Goal: Transaction & Acquisition: Book appointment/travel/reservation

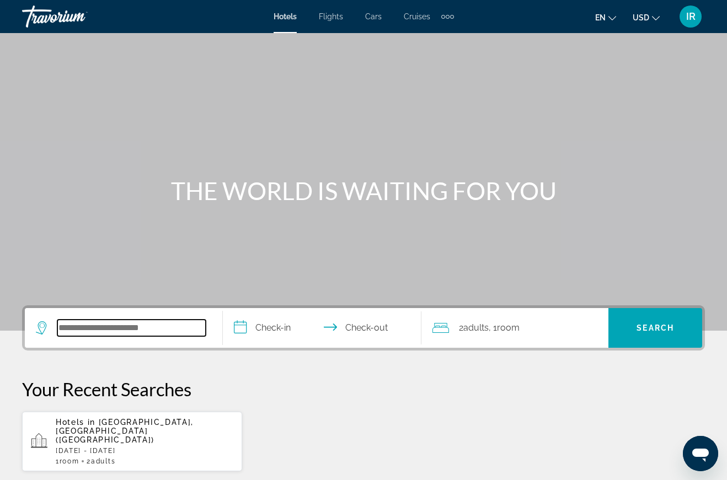
click at [83, 329] on input "Search widget" at bounding box center [131, 328] width 148 height 17
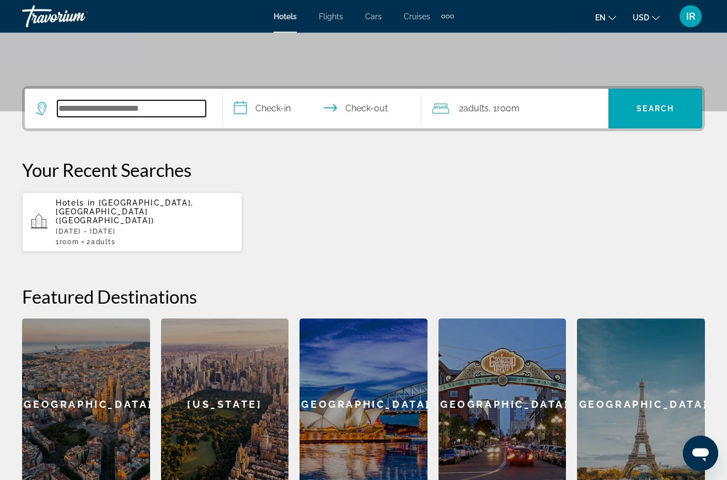
scroll to position [270, 0]
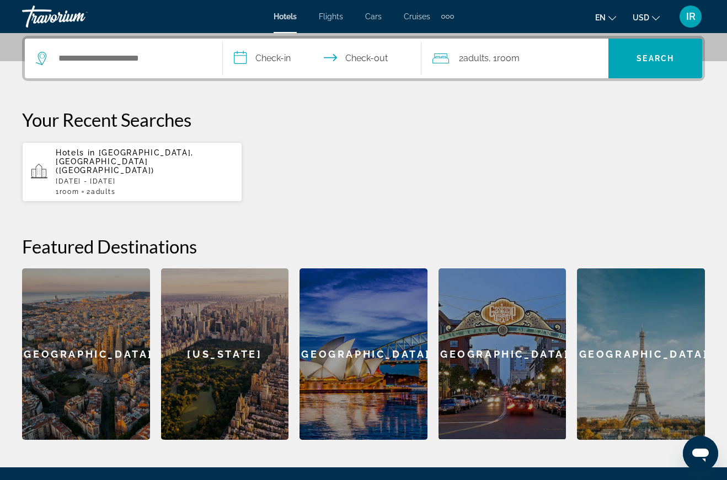
click at [425, 13] on span "Cruises" at bounding box center [417, 16] width 26 height 9
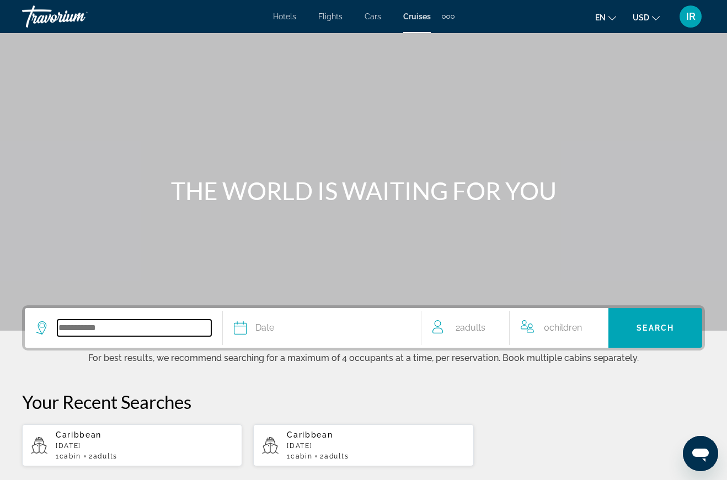
click at [94, 332] on input "Search widget" at bounding box center [134, 328] width 154 height 17
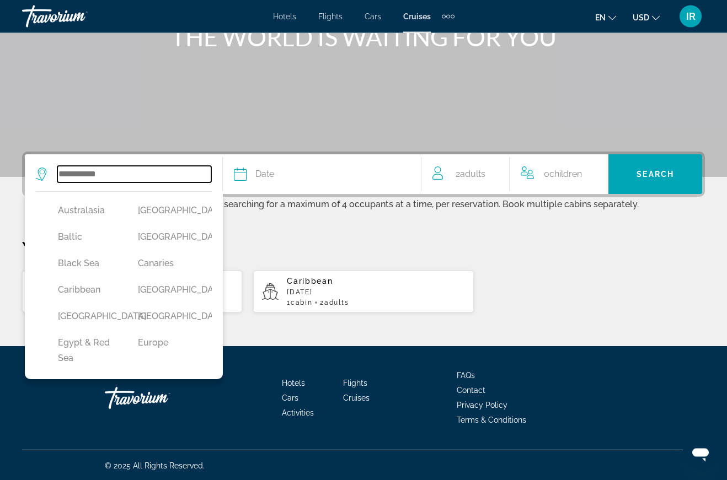
scroll to position [78, 0]
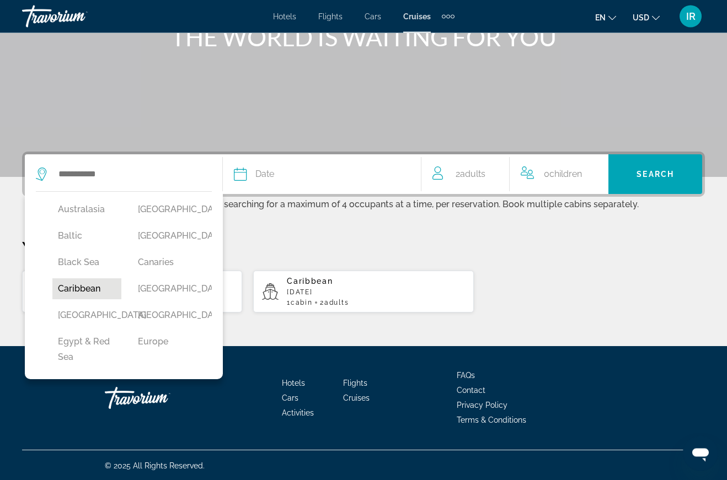
click at [87, 294] on button "Caribbean" at bounding box center [86, 289] width 69 height 21
type input "*********"
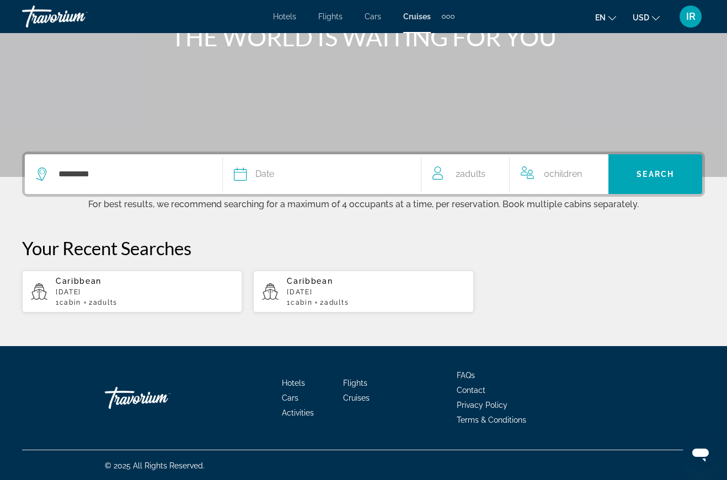
click at [246, 175] on icon "Search widget" at bounding box center [240, 174] width 13 height 13
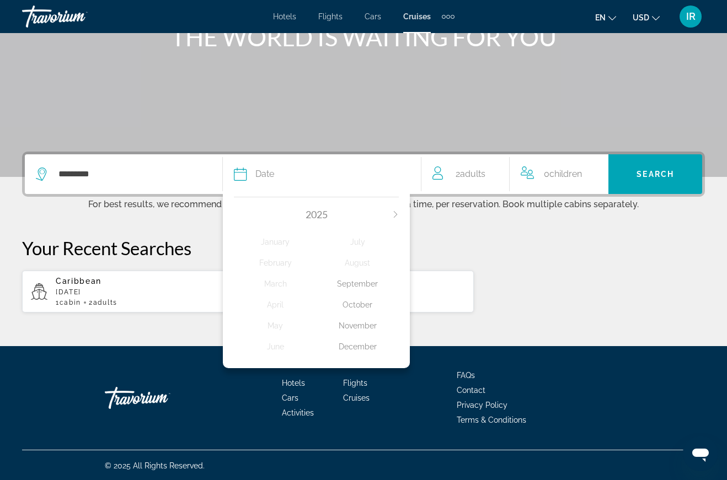
click at [358, 321] on div "November" at bounding box center [357, 326] width 82 height 20
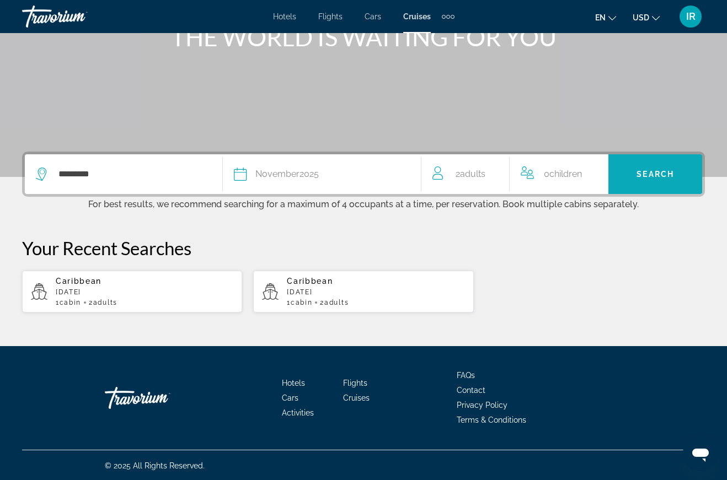
click at [634, 185] on span "Search widget" at bounding box center [655, 174] width 94 height 26
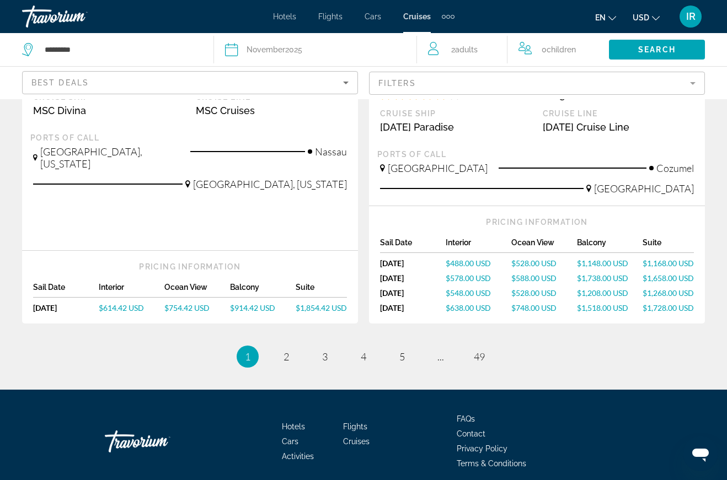
scroll to position [1322, 0]
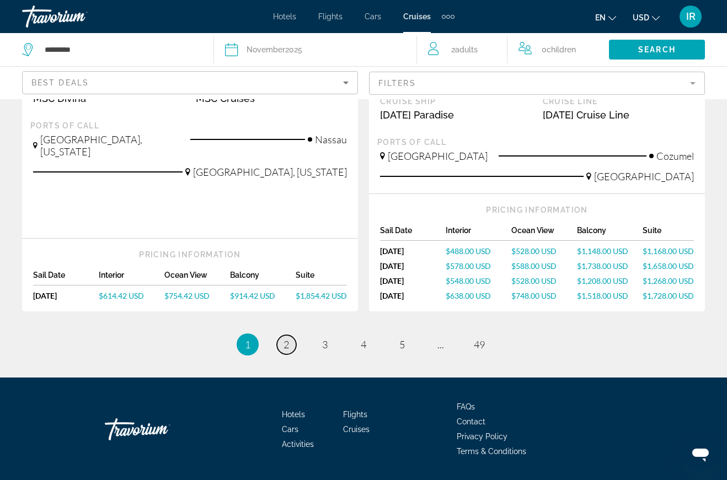
click at [288, 339] on span "2" at bounding box center [286, 345] width 6 height 12
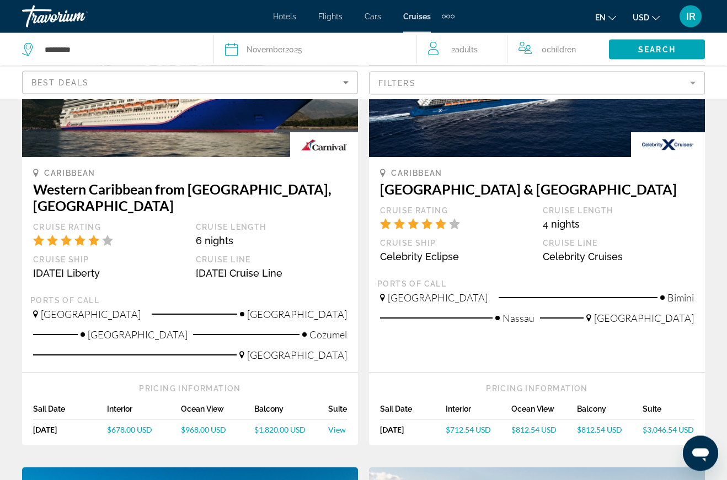
scroll to position [660, 0]
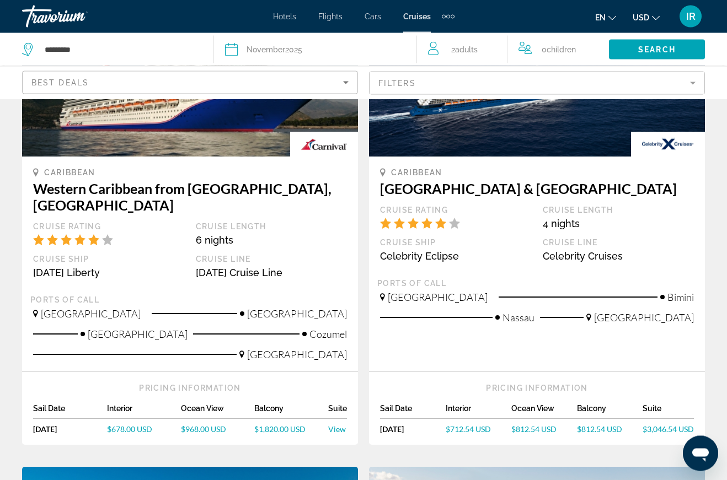
click at [597, 425] on span "$812.54 USD" at bounding box center [599, 429] width 45 height 9
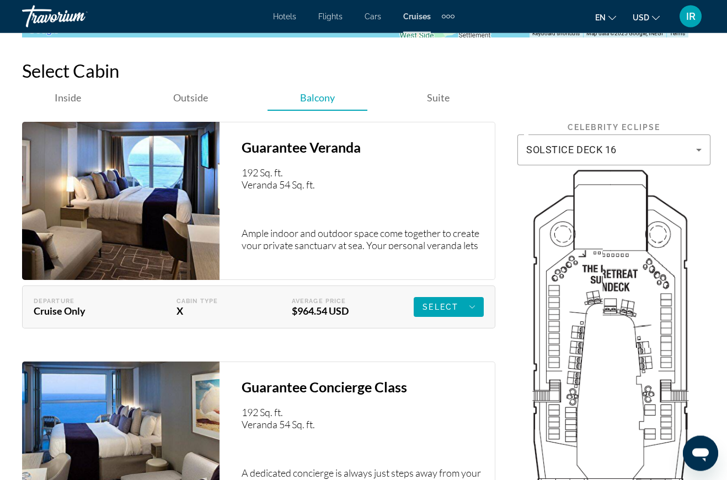
scroll to position [1843, 0]
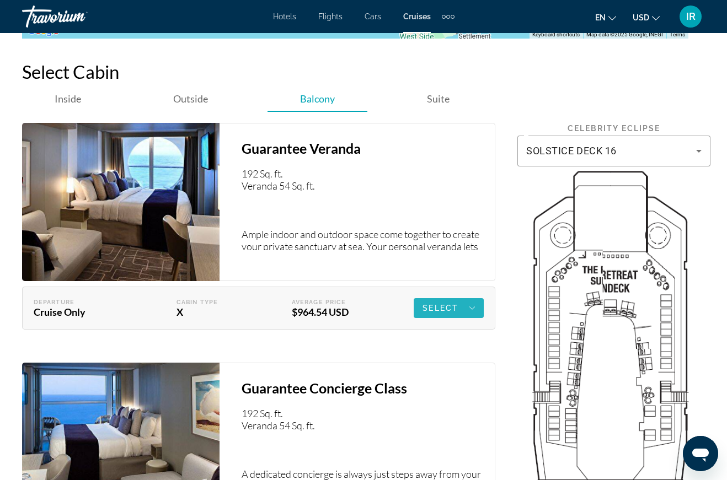
click at [442, 305] on span "Select" at bounding box center [440, 308] width 36 height 9
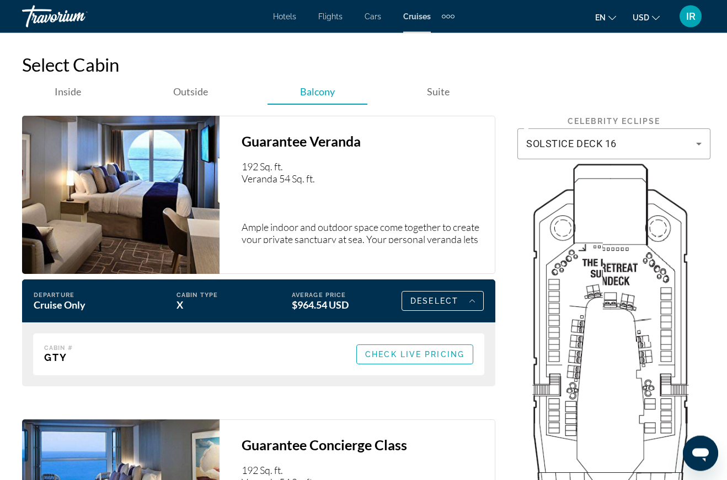
scroll to position [1848, 0]
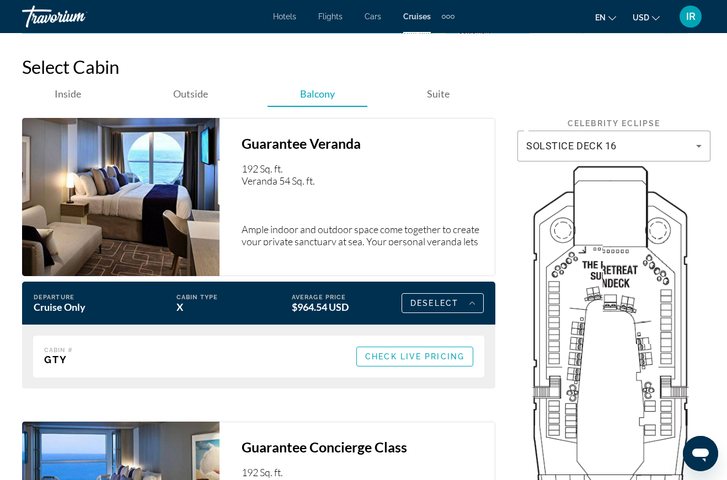
click at [444, 356] on span "Check Live Pricing" at bounding box center [414, 356] width 99 height 9
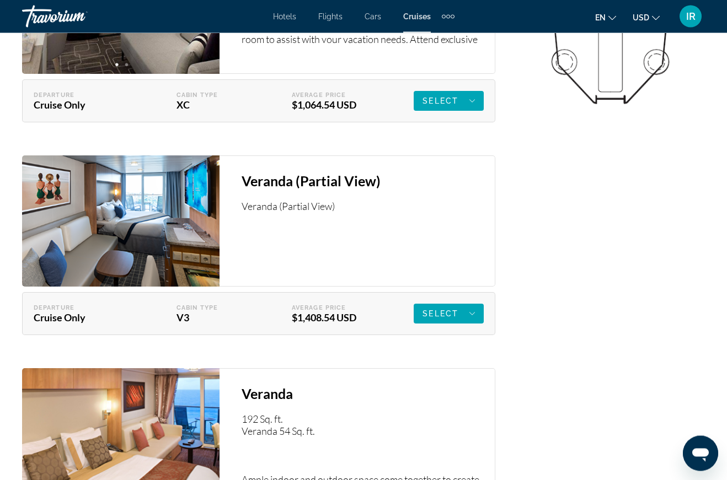
scroll to position [2419, 0]
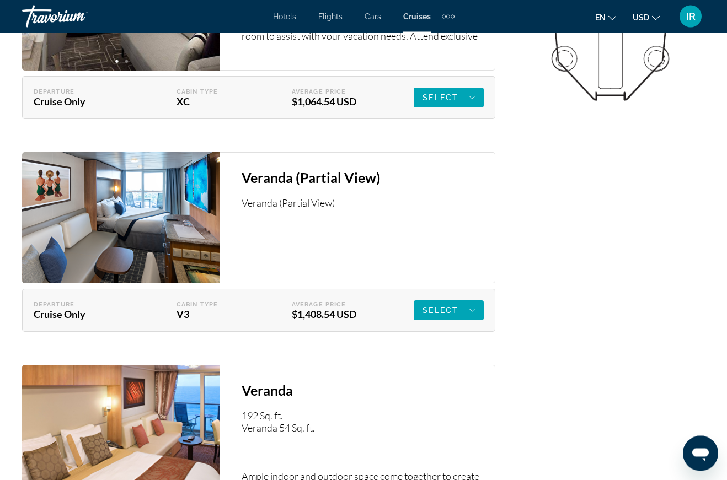
click at [453, 92] on div "Select" at bounding box center [448, 98] width 52 height 13
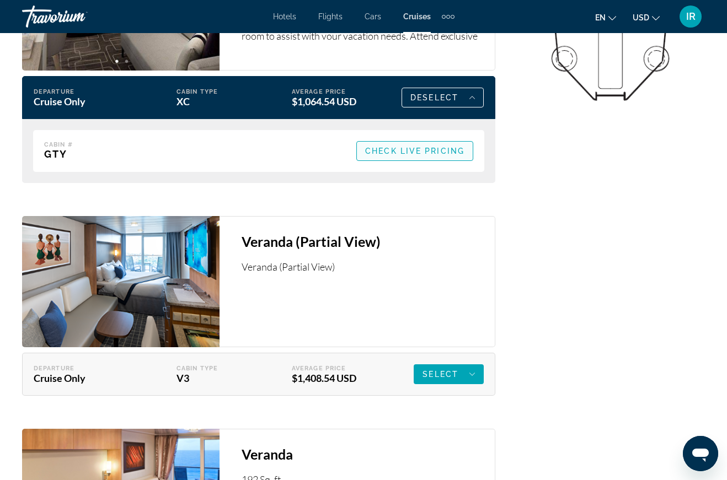
click at [444, 147] on span "Check Live Pricing" at bounding box center [414, 151] width 99 height 9
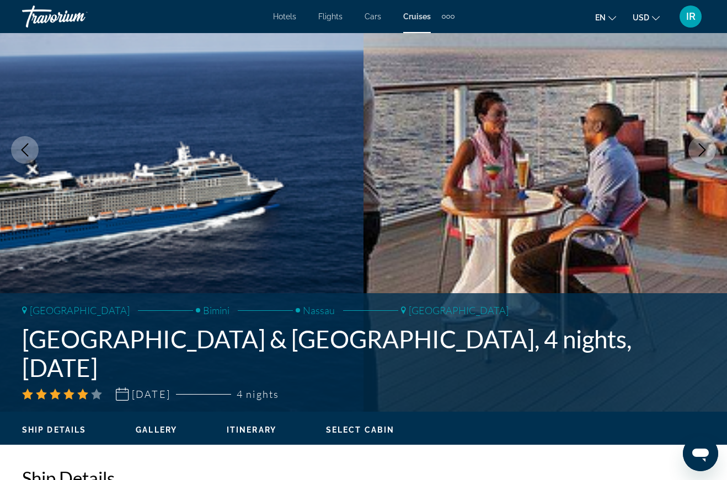
scroll to position [72, 0]
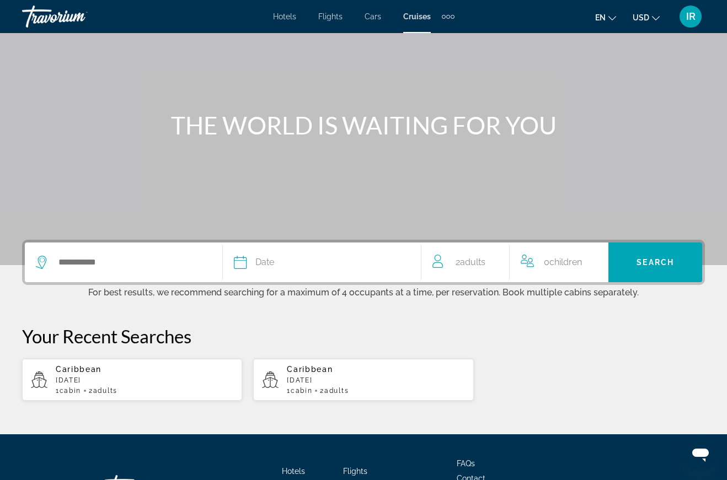
scroll to position [65, 0]
click at [91, 266] on input "Search widget" at bounding box center [134, 263] width 154 height 17
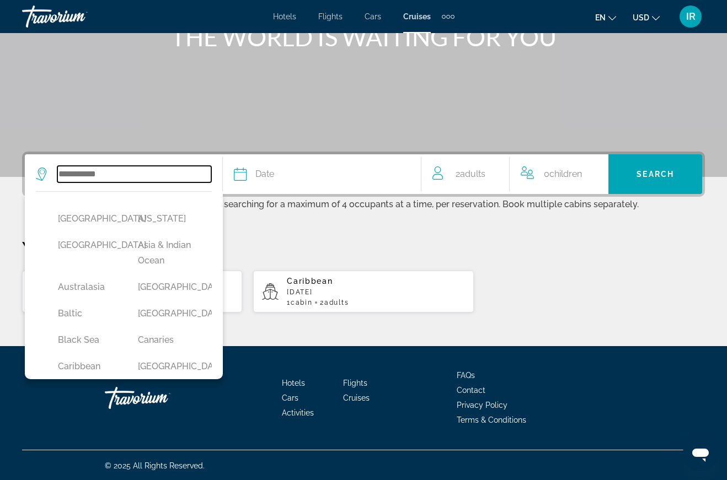
scroll to position [0, 0]
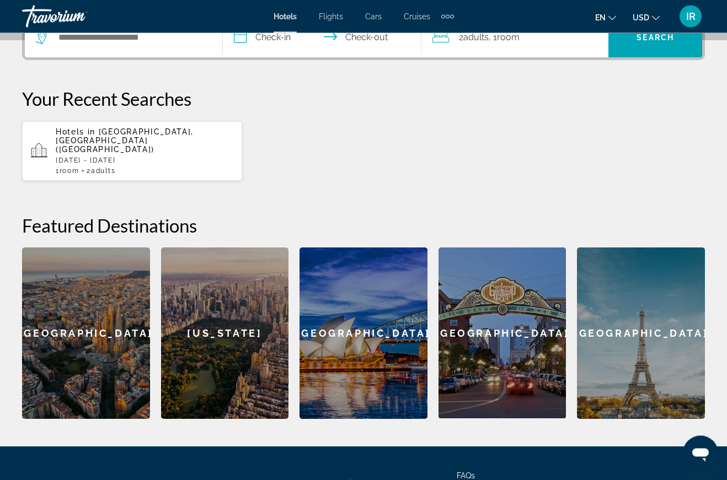
scroll to position [268, 0]
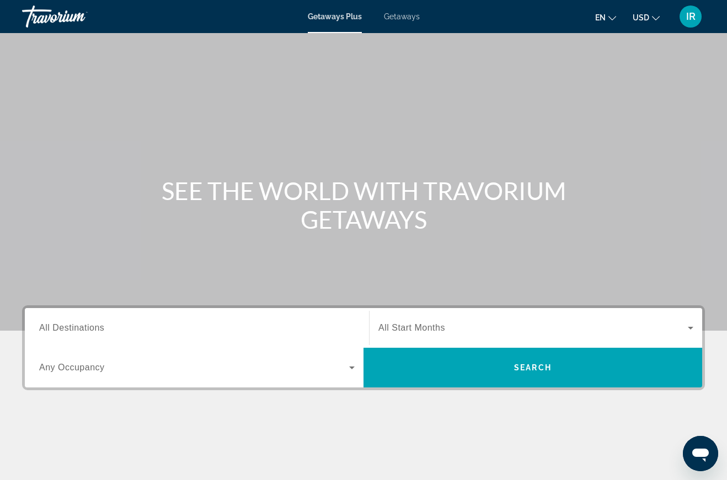
click at [405, 19] on span "Getaways" at bounding box center [402, 16] width 36 height 9
click at [333, 20] on span "Getaways Plus" at bounding box center [334, 16] width 53 height 9
click at [93, 326] on span "All Destinations" at bounding box center [71, 327] width 65 height 9
click at [93, 326] on input "Destination All Destinations" at bounding box center [196, 328] width 315 height 13
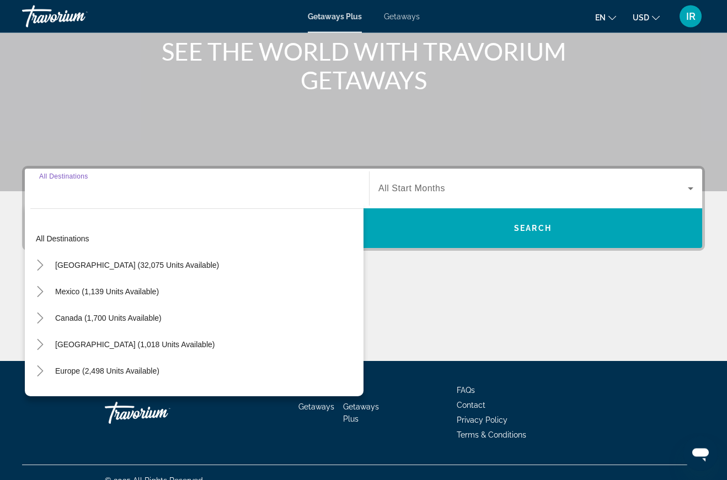
scroll to position [155, 0]
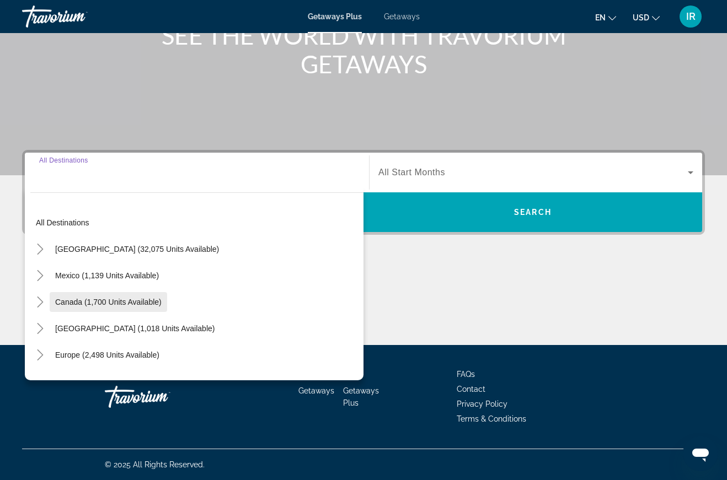
click at [68, 305] on span "Canada (1,700 units available)" at bounding box center [108, 302] width 106 height 9
type input "**********"
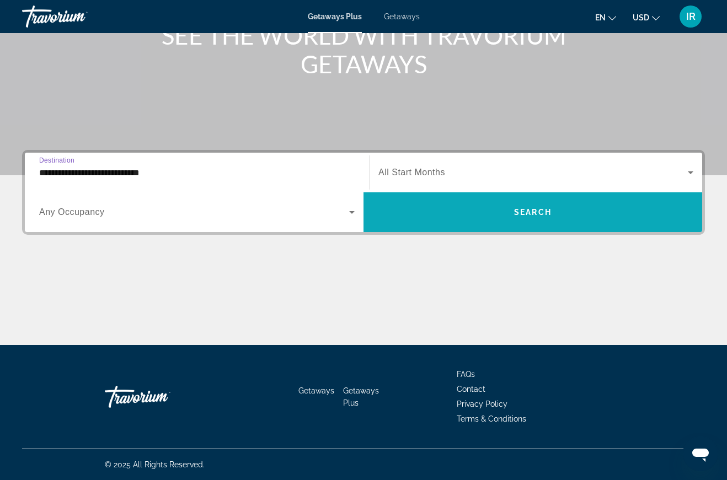
click at [536, 214] on span "Search" at bounding box center [532, 212] width 37 height 9
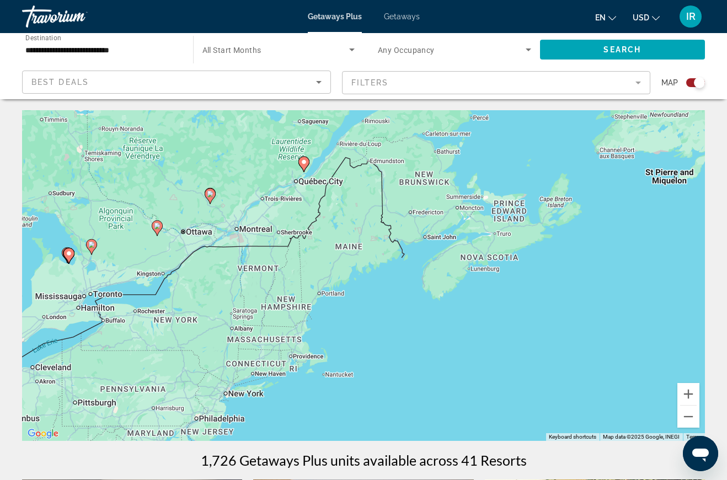
click at [68, 257] on icon "Main content" at bounding box center [69, 256] width 10 height 14
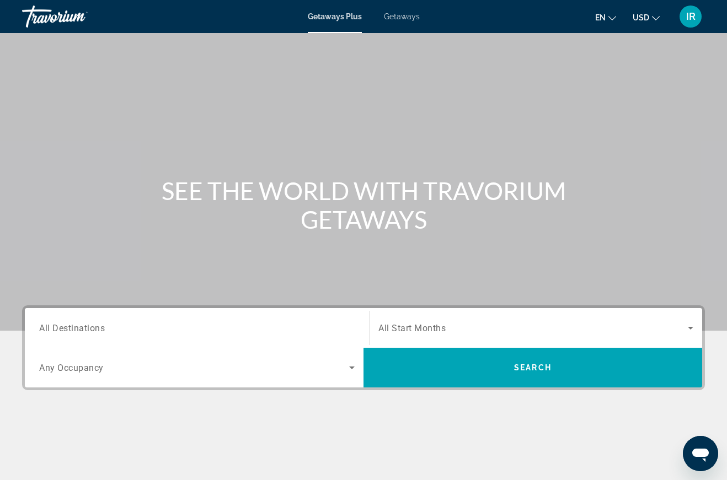
click at [89, 326] on span "All Destinations" at bounding box center [72, 328] width 66 height 10
click at [89, 326] on input "Destination All Destinations" at bounding box center [196, 328] width 315 height 13
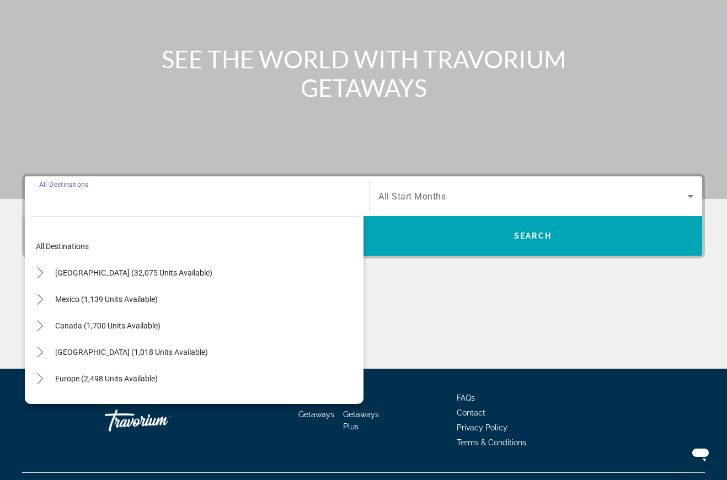
scroll to position [155, 0]
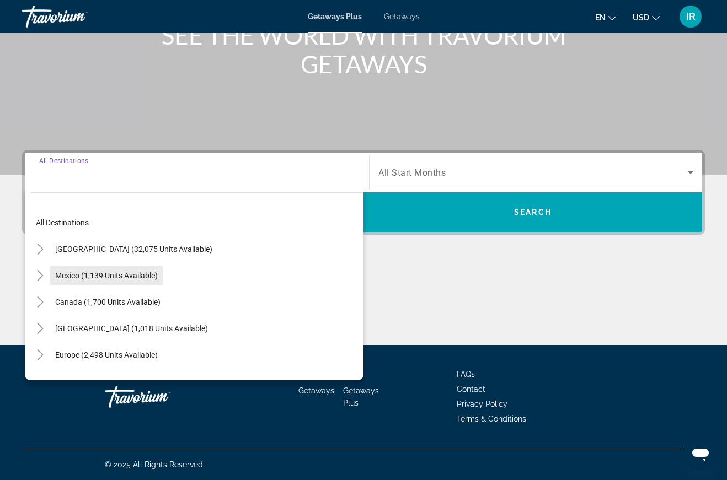
click at [141, 277] on span "Mexico (1,139 units available)" at bounding box center [106, 275] width 103 height 9
type input "**********"
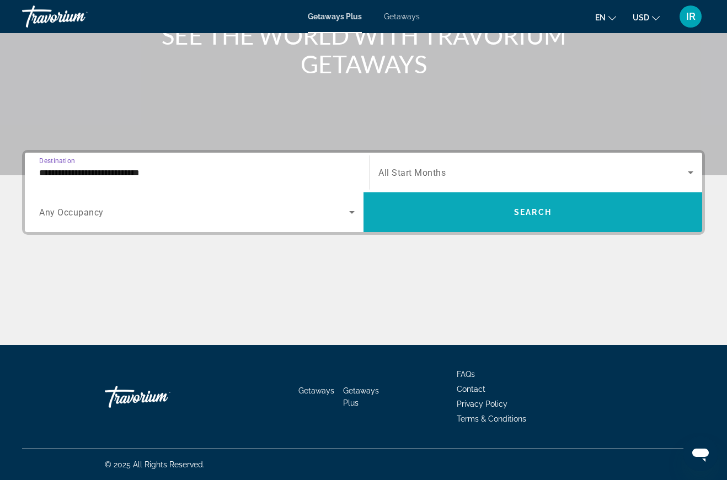
click at [551, 213] on span "Search" at bounding box center [532, 212] width 37 height 9
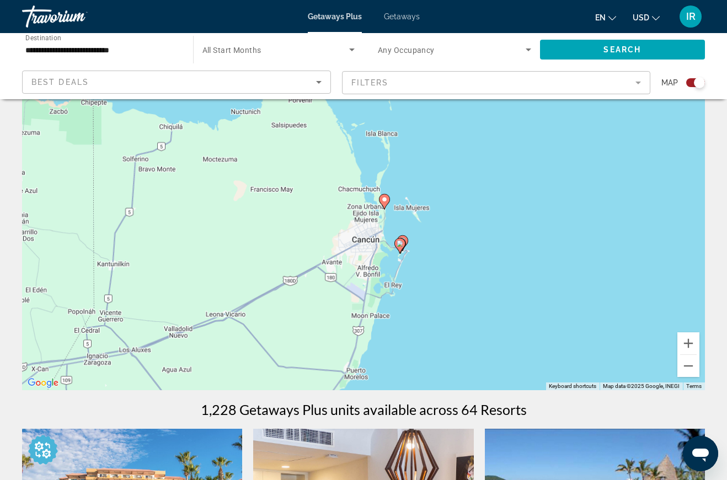
scroll to position [50, 0]
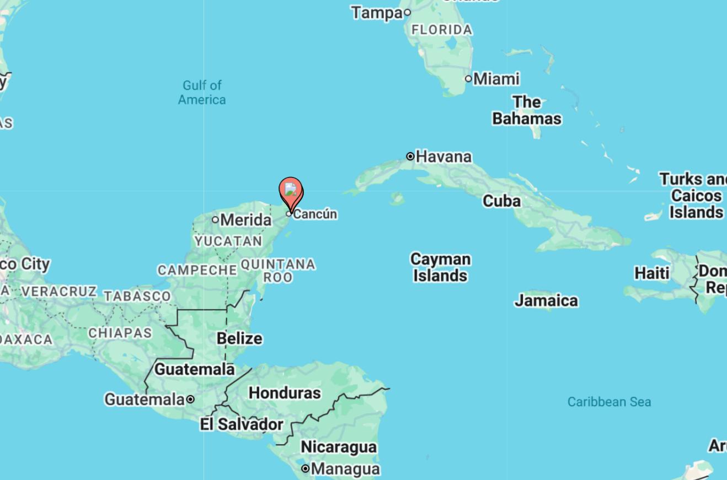
type input "**********"
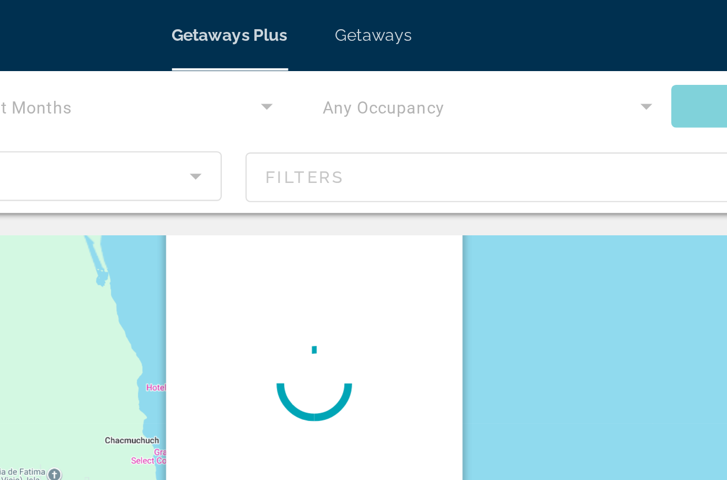
scroll to position [0, 0]
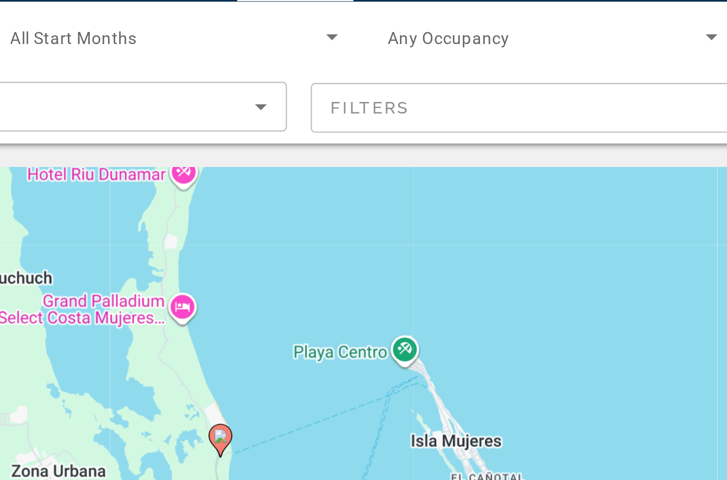
click at [87, 140] on div "To activate drag with keyboard, press Alt + Enter. Once in keyboard drag state,…" at bounding box center [363, 275] width 683 height 331
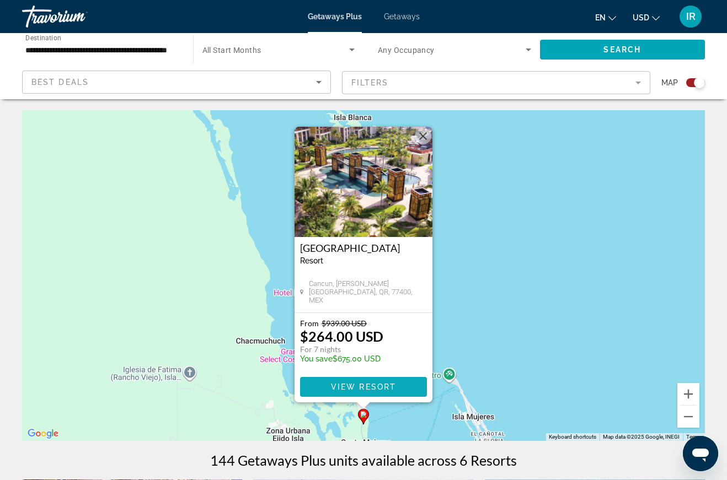
click at [391, 387] on span "View Resort" at bounding box center [363, 387] width 65 height 9
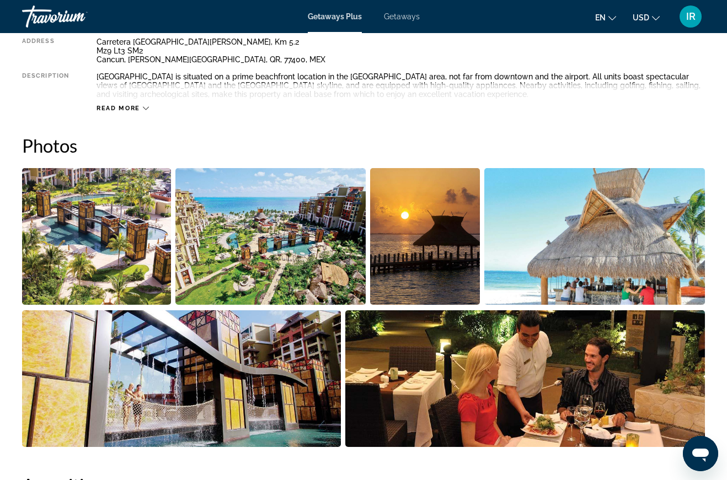
scroll to position [628, 0]
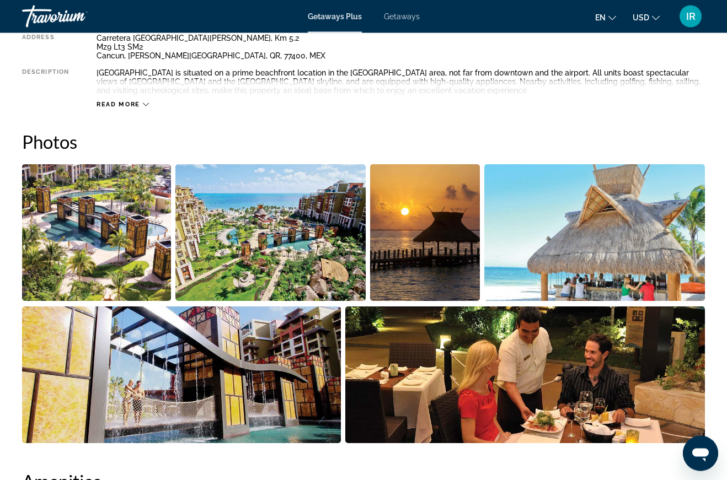
click at [120, 221] on img "Open full-screen image slider" at bounding box center [96, 233] width 149 height 137
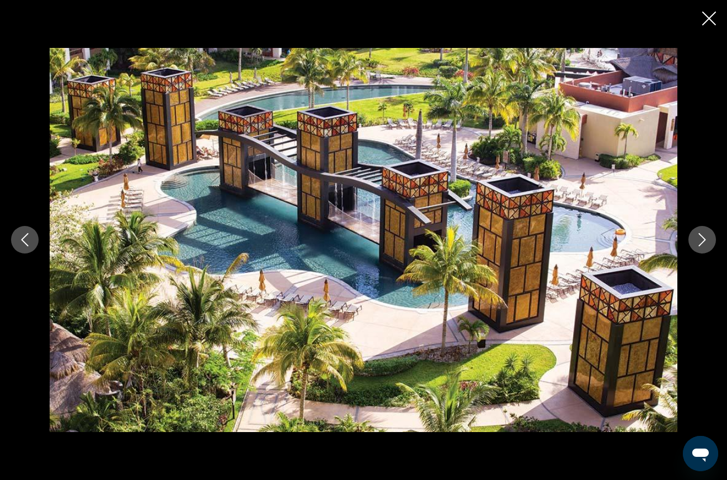
click at [704, 238] on icon "Next image" at bounding box center [701, 239] width 13 height 13
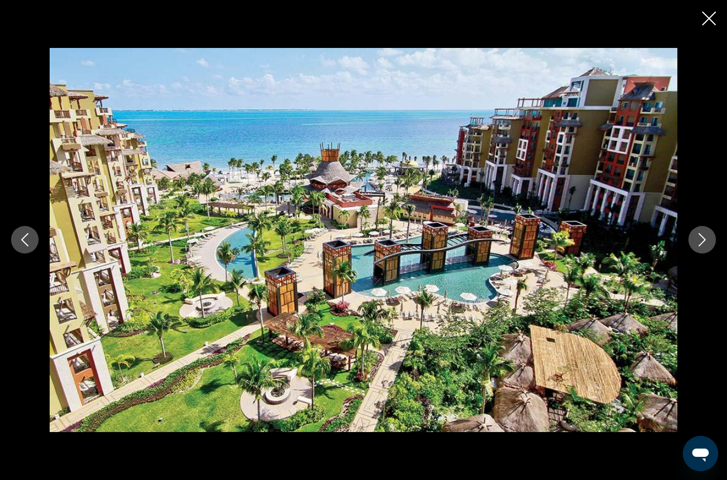
click at [704, 236] on icon "Next image" at bounding box center [701, 239] width 13 height 13
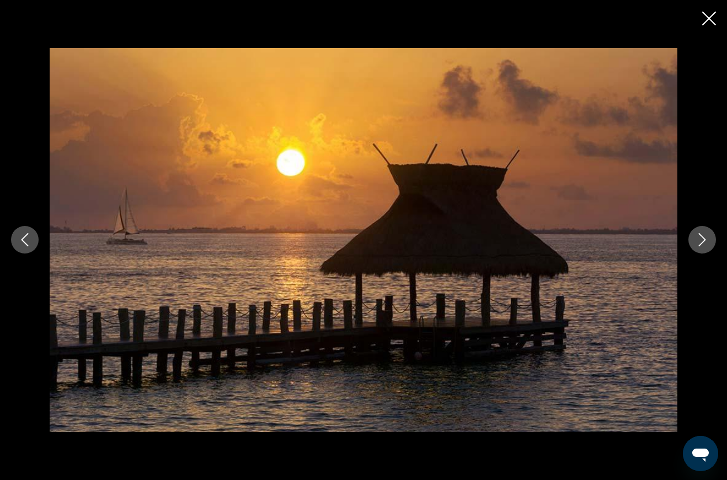
click at [704, 242] on icon "Next image" at bounding box center [701, 239] width 13 height 13
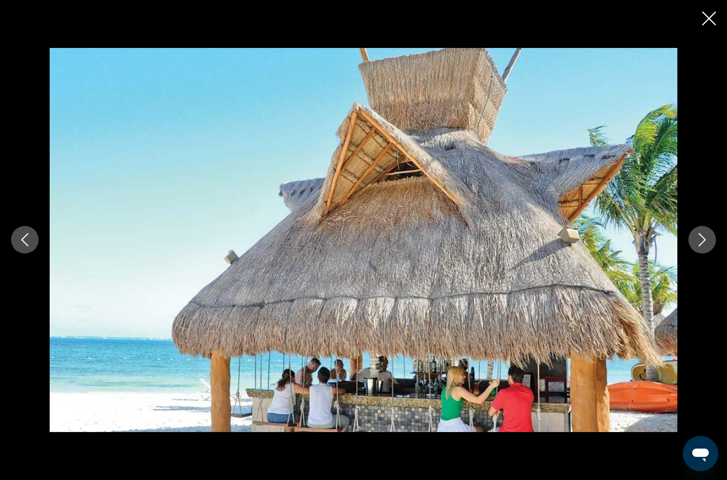
click at [700, 239] on icon "Next image" at bounding box center [701, 239] width 13 height 13
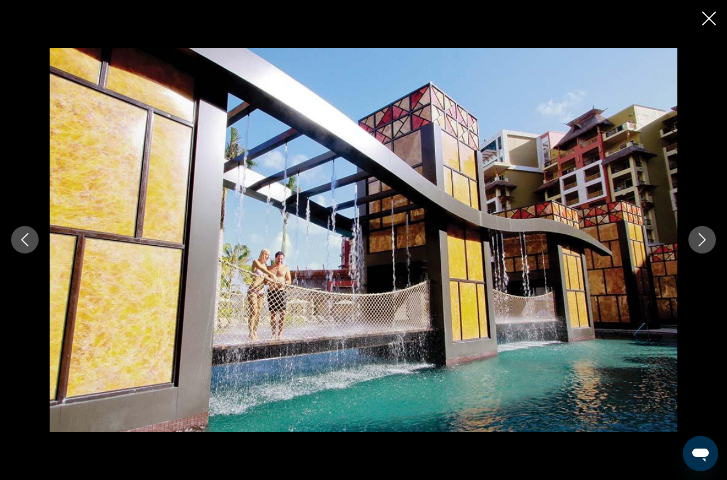
click at [700, 237] on icon "Next image" at bounding box center [701, 239] width 13 height 13
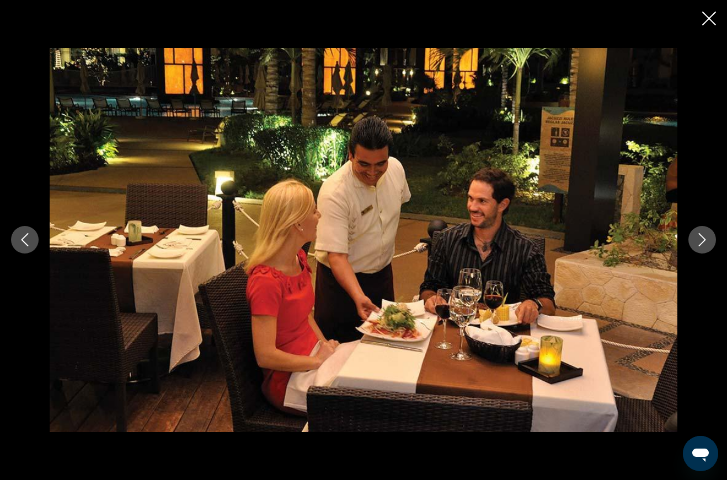
click at [701, 241] on icon "Next image" at bounding box center [701, 239] width 13 height 13
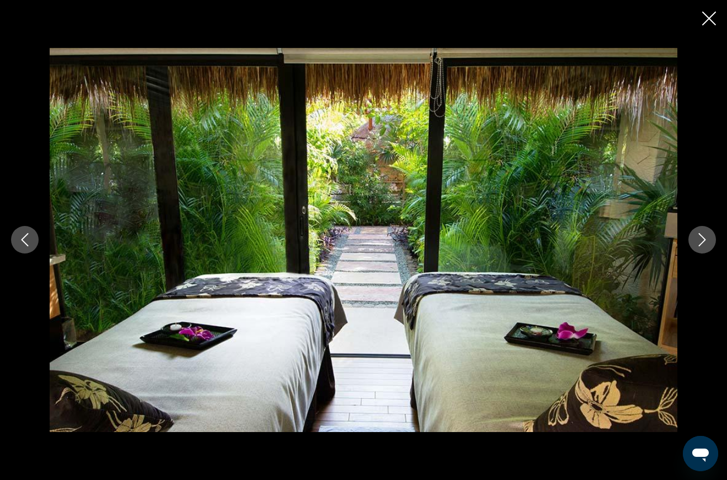
click at [702, 238] on icon "Next image" at bounding box center [701, 239] width 13 height 13
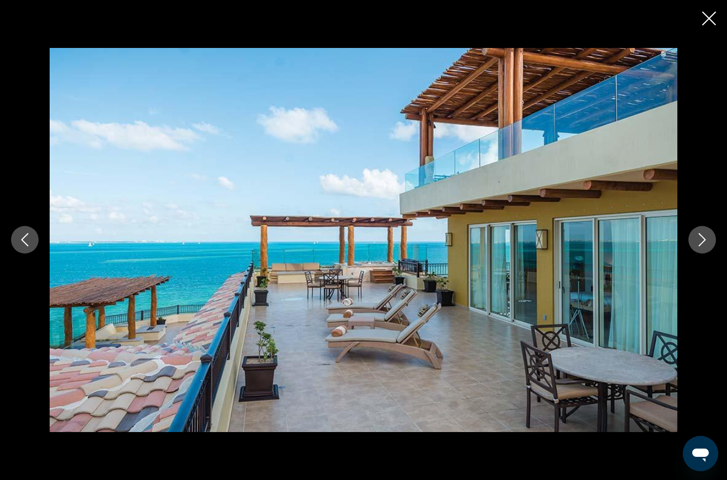
click at [701, 240] on icon "Next image" at bounding box center [701, 239] width 13 height 13
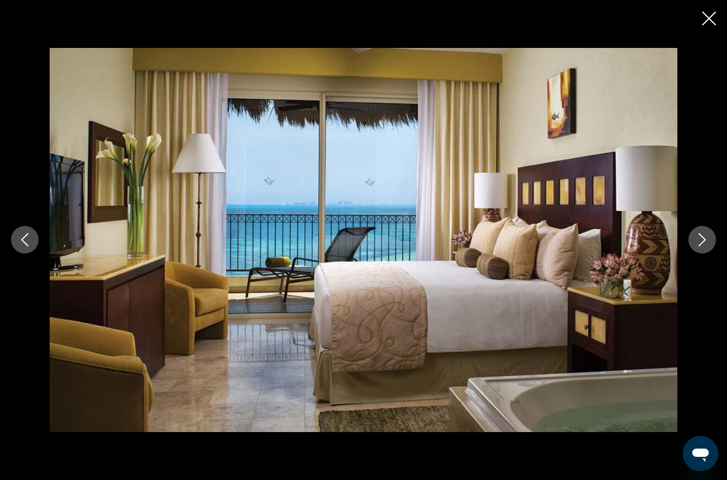
click at [695, 240] on button "Next image" at bounding box center [702, 240] width 28 height 28
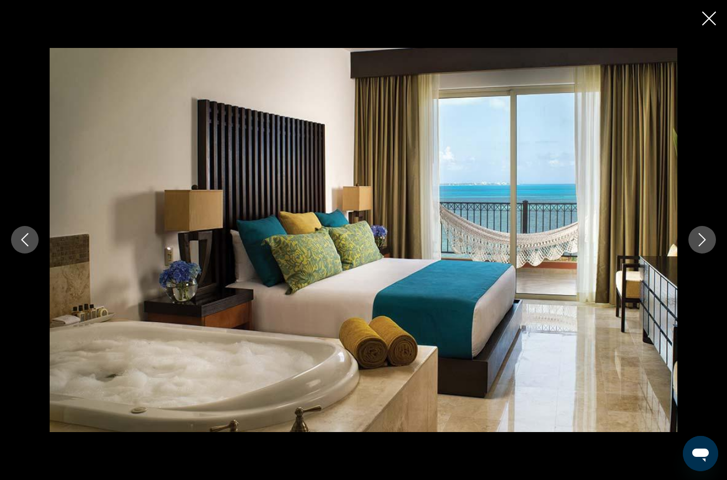
click at [694, 243] on button "Next image" at bounding box center [702, 240] width 28 height 28
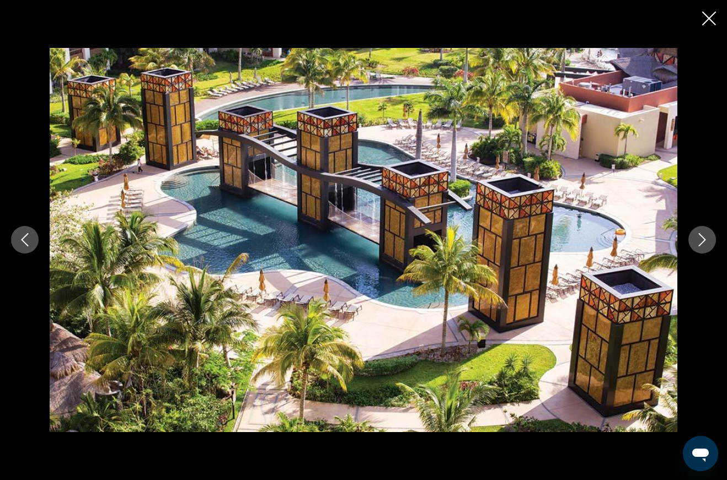
click at [699, 237] on icon "Next image" at bounding box center [701, 239] width 13 height 13
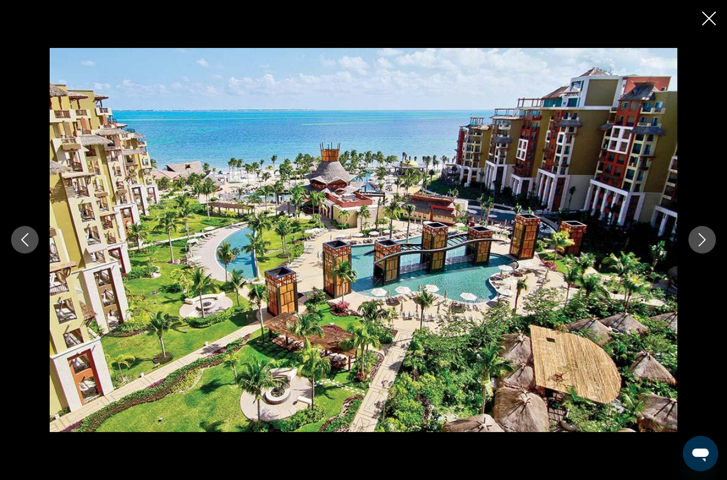
click at [707, 22] on icon "Close slideshow" at bounding box center [709, 19] width 14 height 14
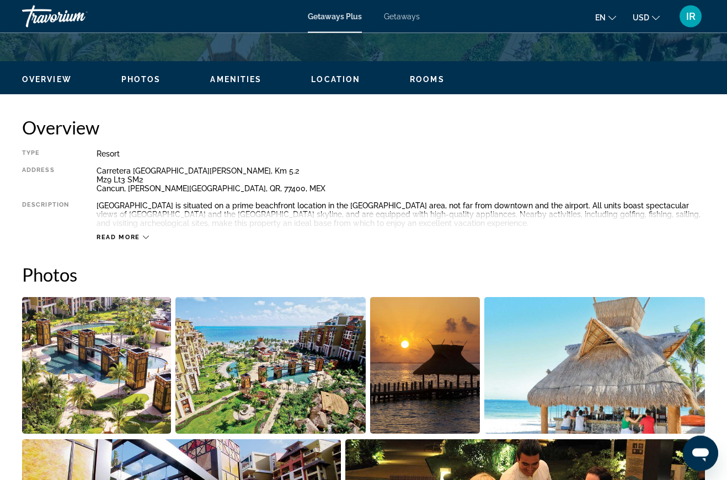
scroll to position [492, 0]
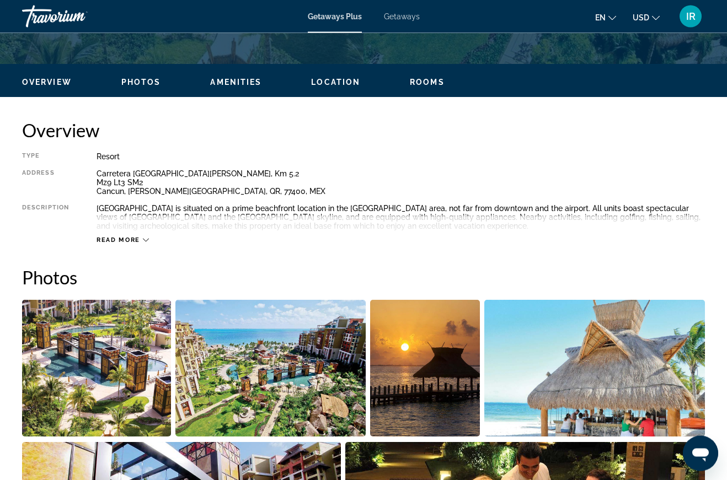
click at [127, 237] on span "Read more" at bounding box center [118, 240] width 44 height 7
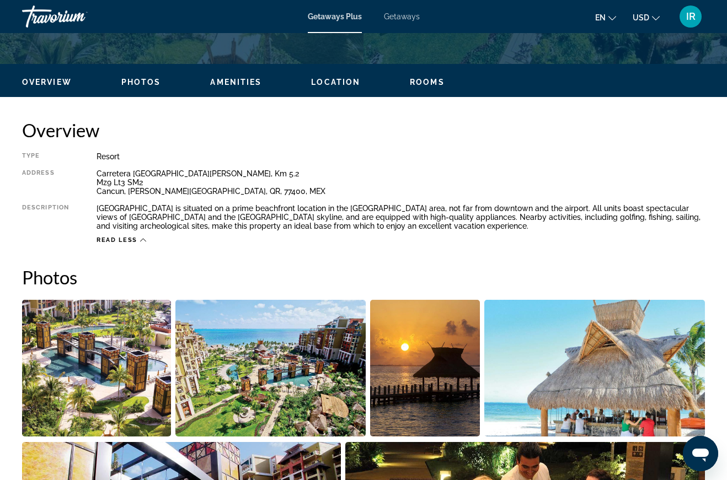
click at [127, 243] on span "Read less" at bounding box center [116, 240] width 41 height 7
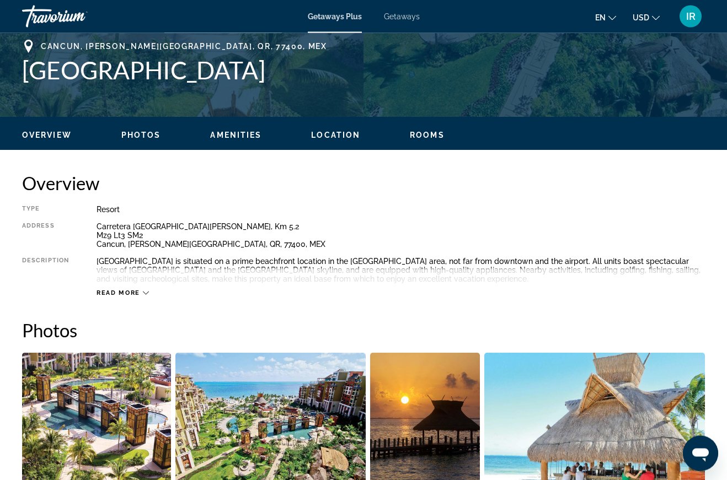
scroll to position [439, 0]
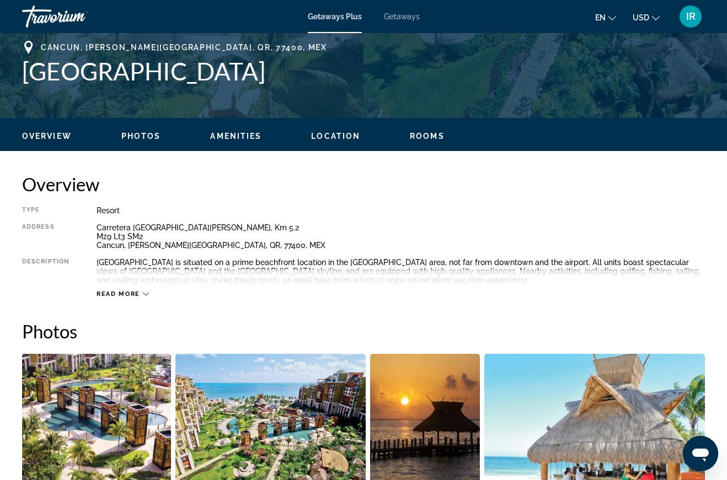
click at [120, 294] on span "Read more" at bounding box center [118, 294] width 44 height 7
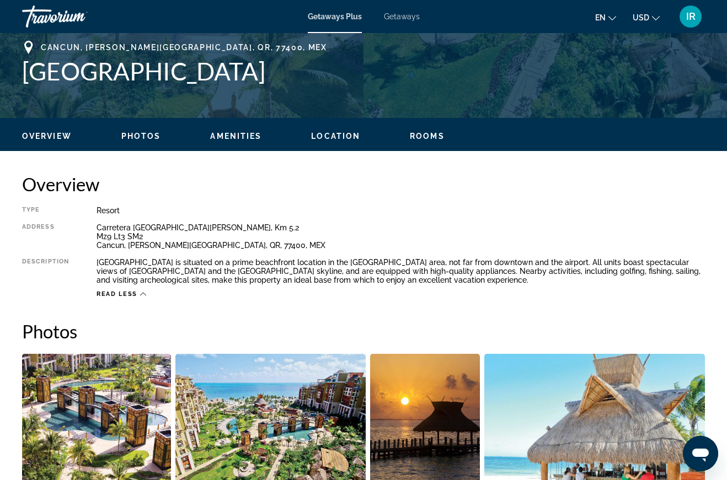
click at [421, 129] on ul "Overview Photos Amenities Location Rooms Search" at bounding box center [363, 135] width 683 height 12
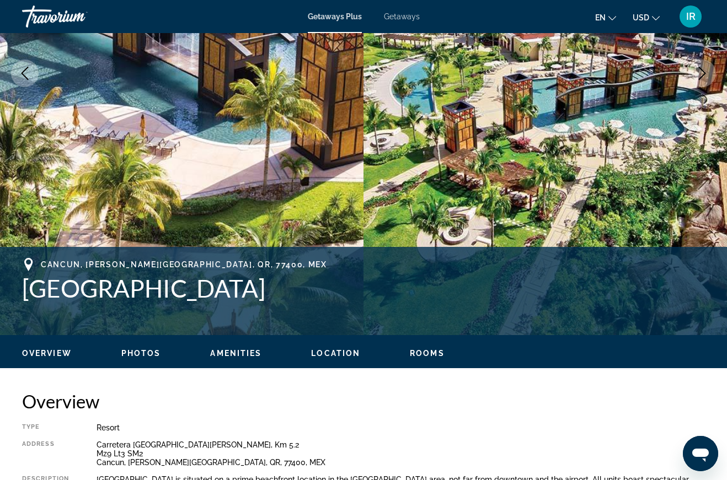
scroll to position [221, 0]
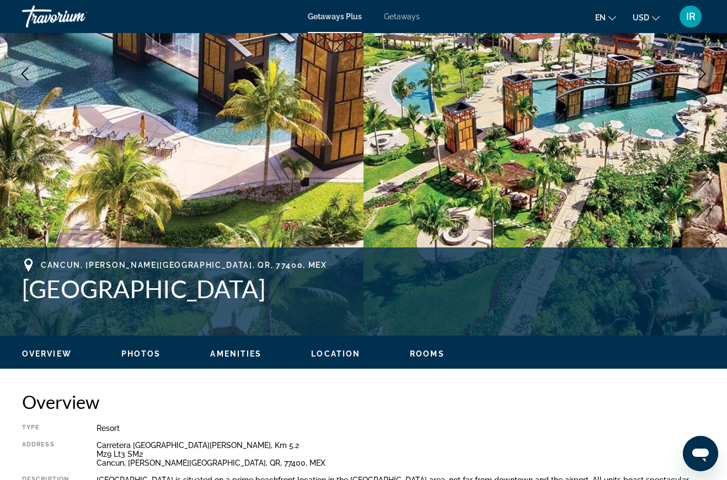
copy h1 "[GEOGRAPHIC_DATA]"
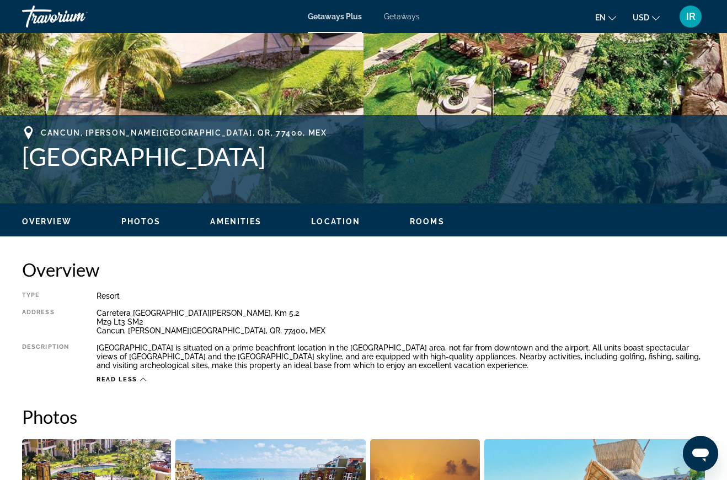
scroll to position [352, 0]
